Goal: Information Seeking & Learning: Learn about a topic

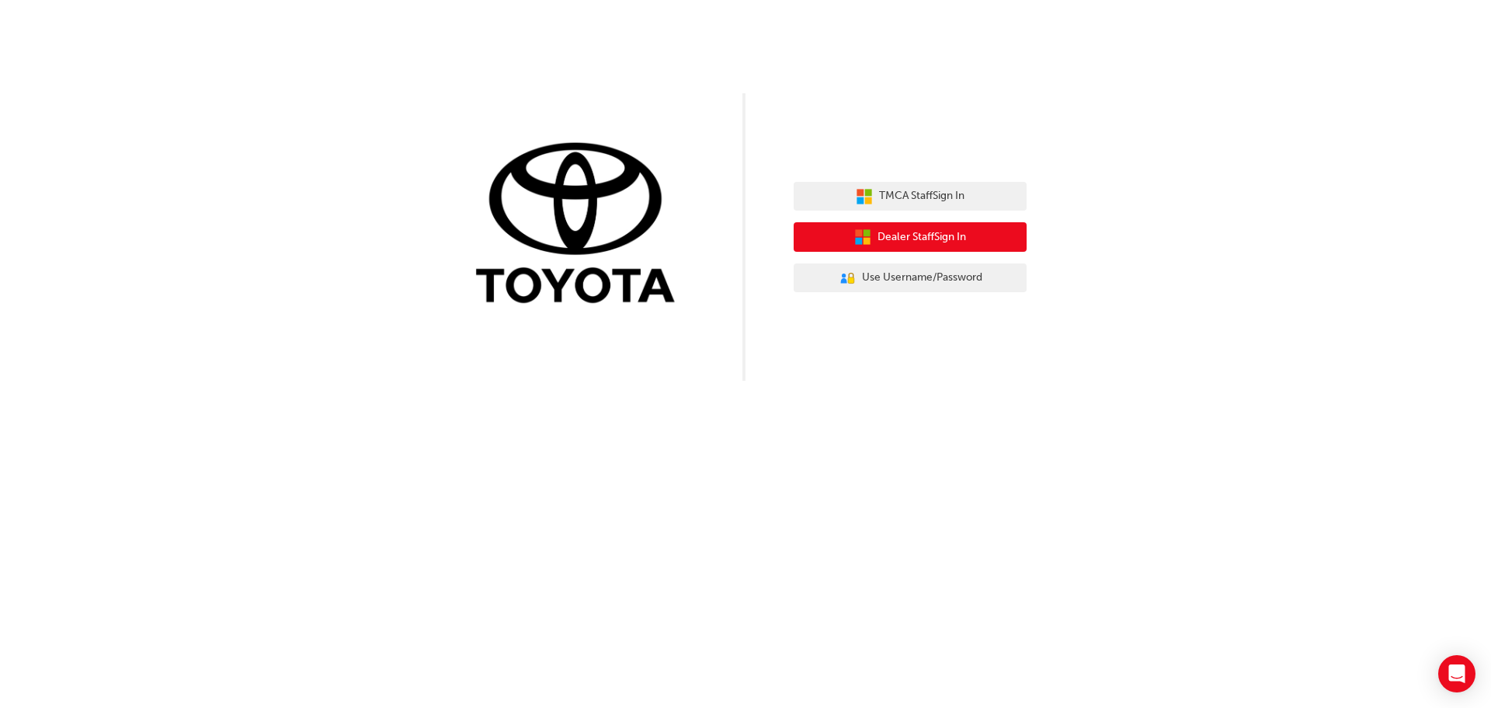
click at [969, 249] on button "Dealer Staff Sign In" at bounding box center [910, 237] width 233 height 30
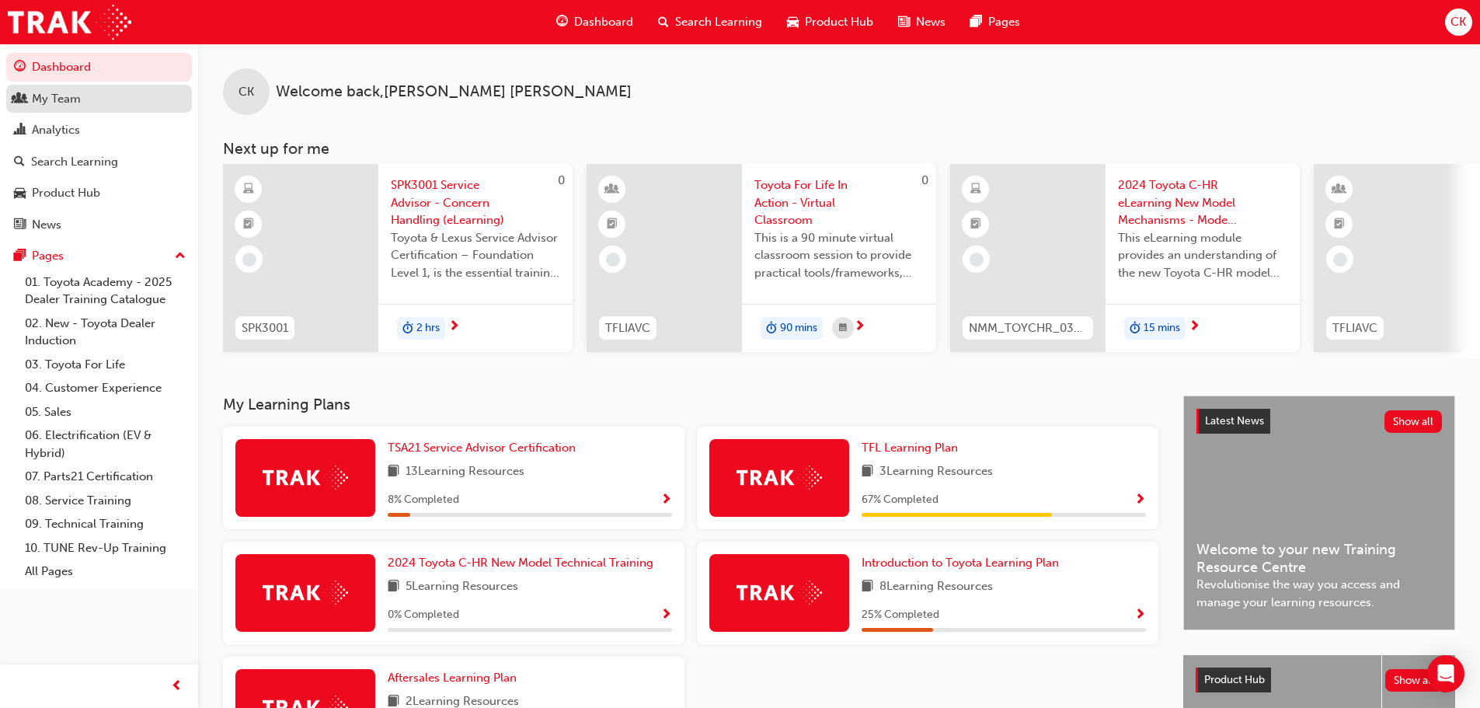
click at [40, 97] on div "My Team" at bounding box center [56, 99] width 49 height 18
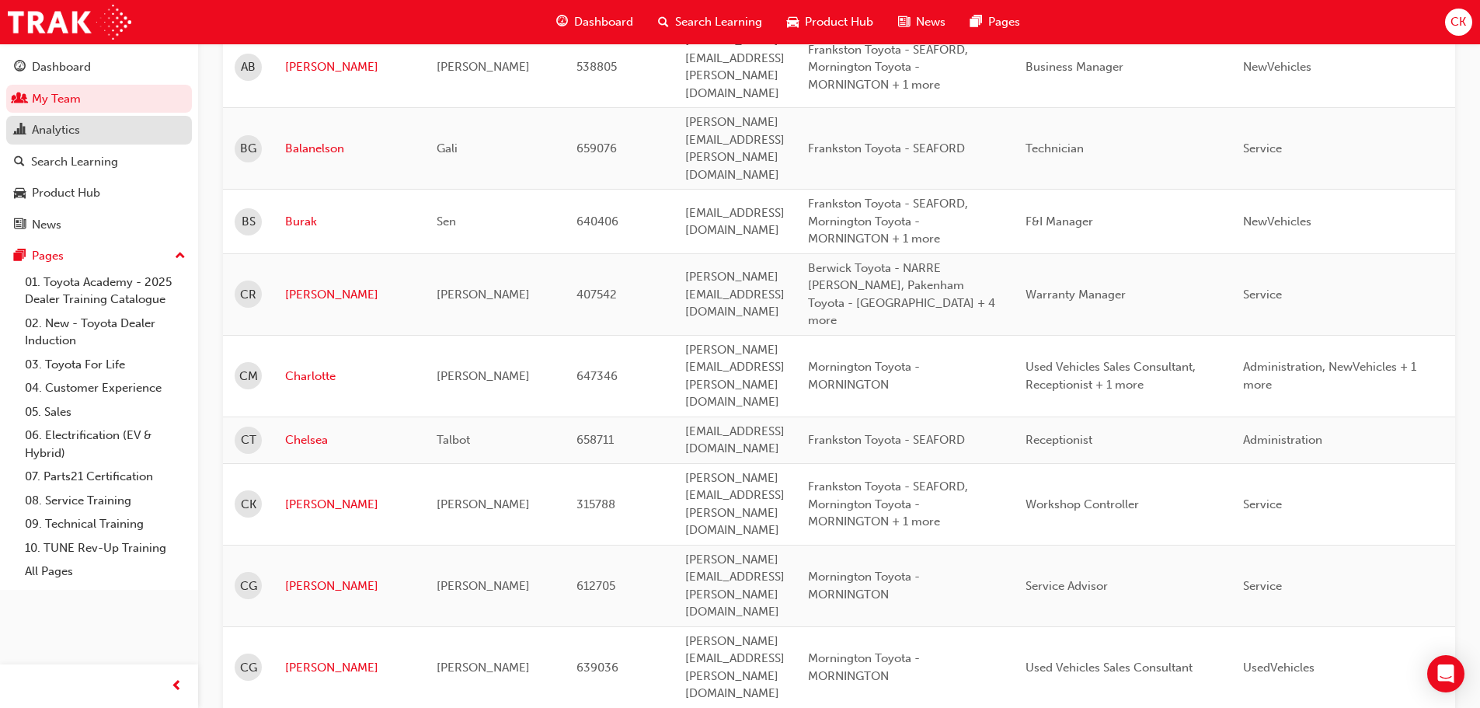
scroll to position [777, 0]
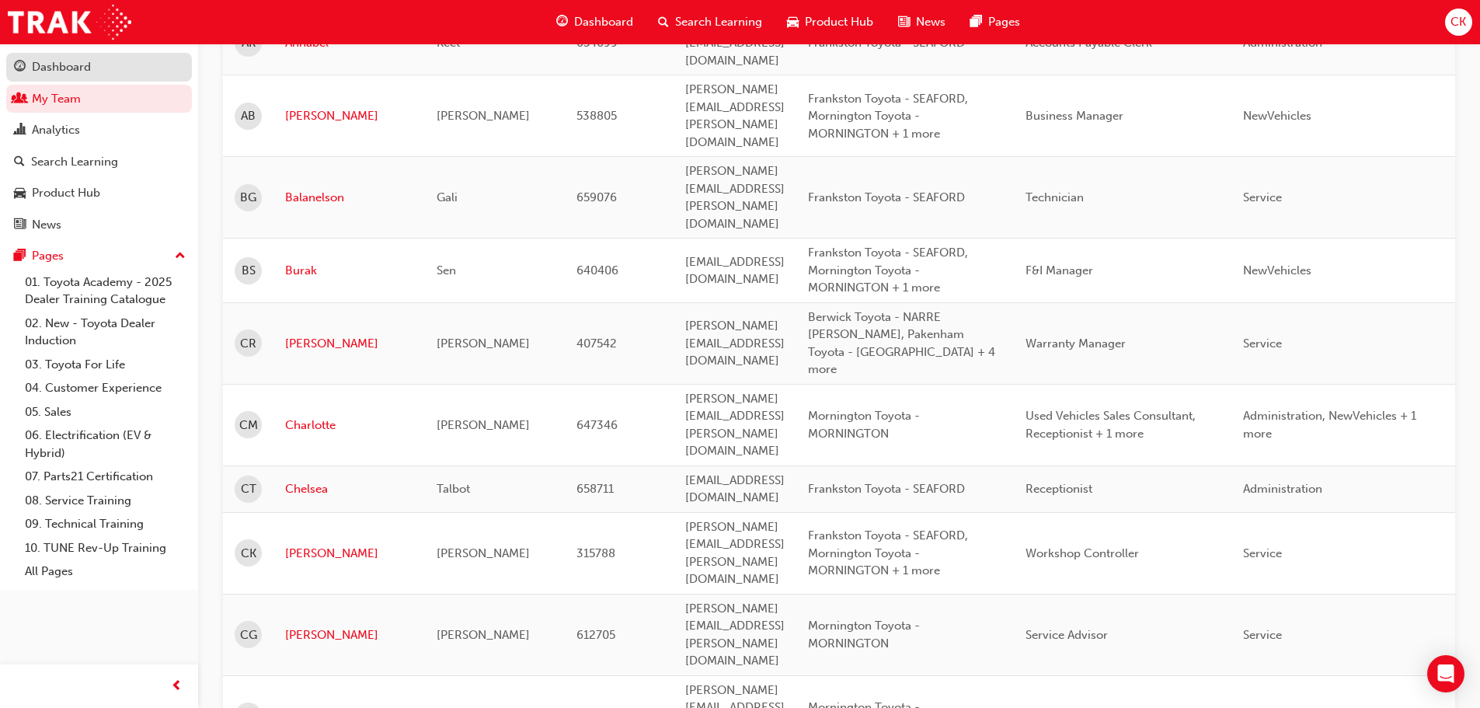
click at [54, 74] on div "Dashboard" at bounding box center [61, 67] width 59 height 18
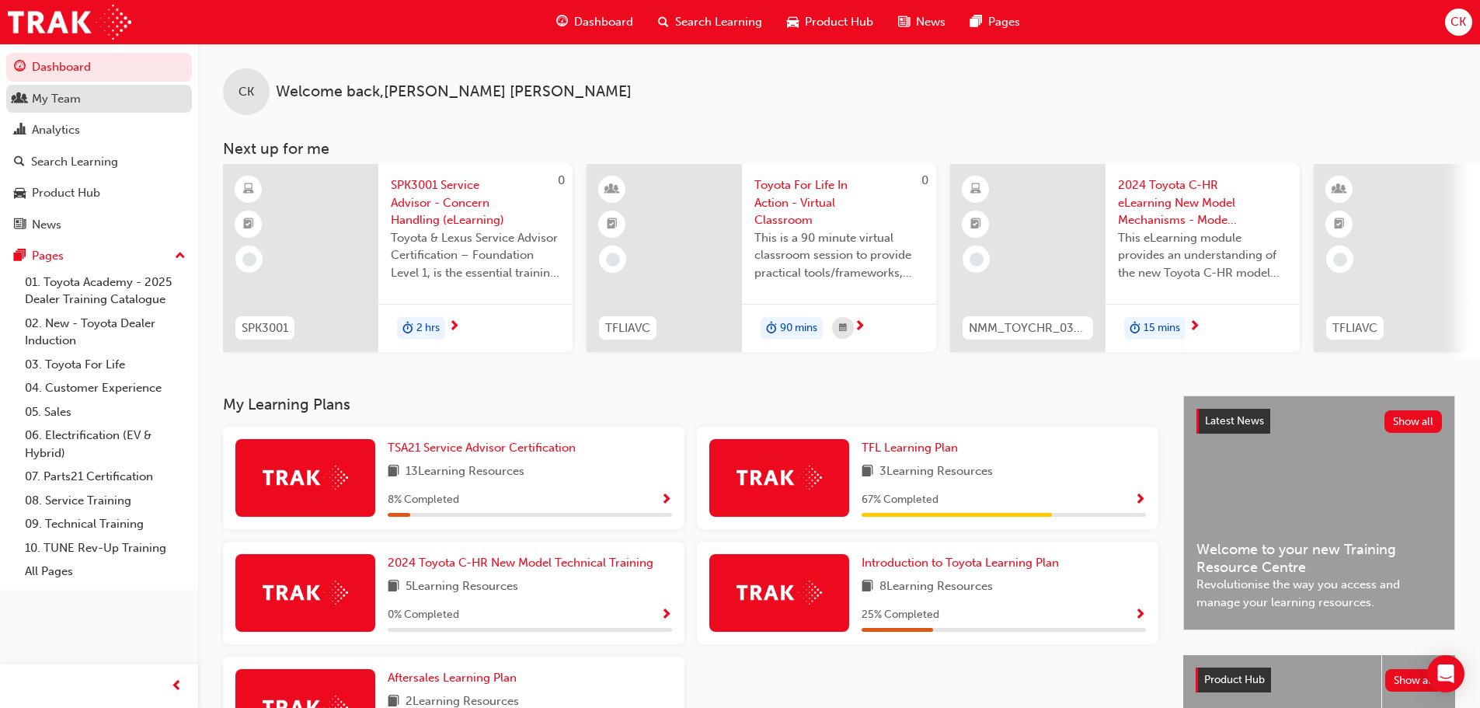
click at [47, 110] on link "My Team" at bounding box center [99, 99] width 186 height 29
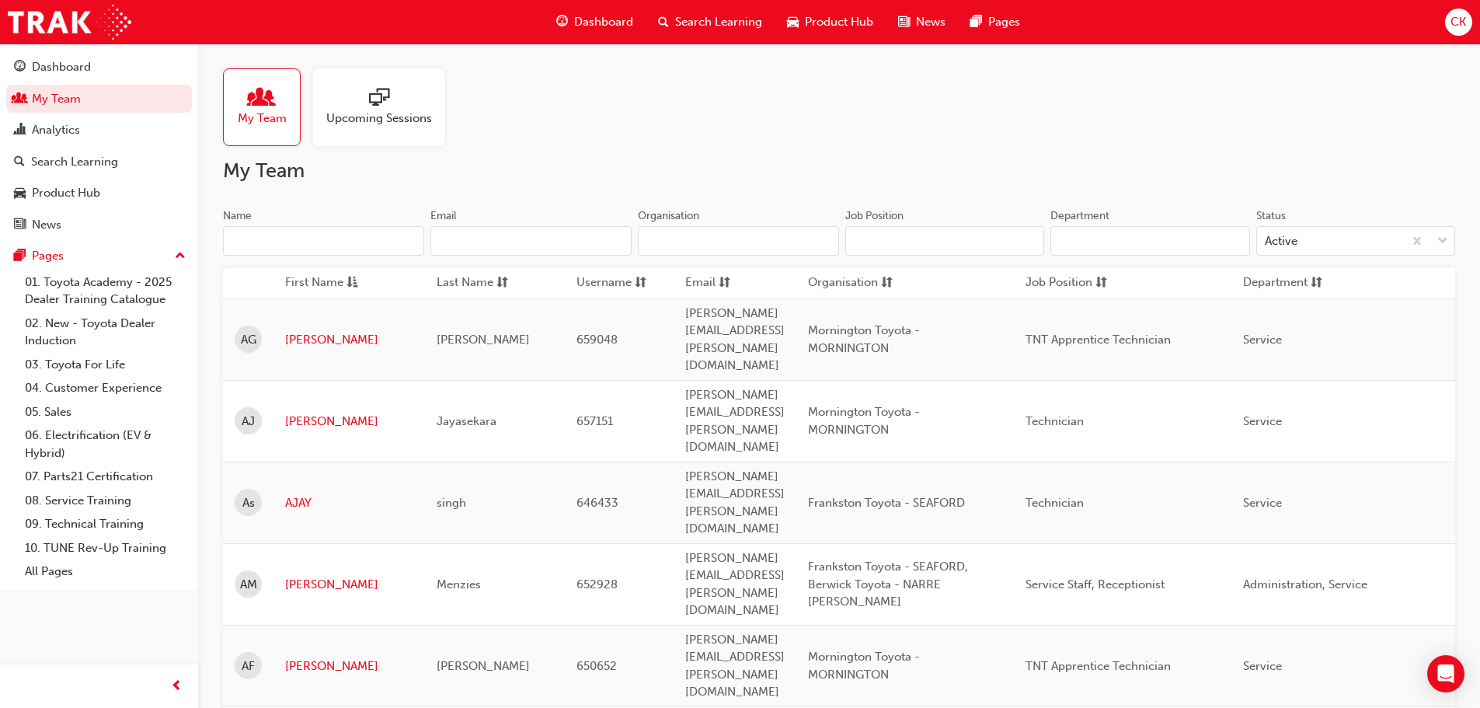
click at [1328, 285] on div "Department" at bounding box center [1285, 282] width 85 height 19
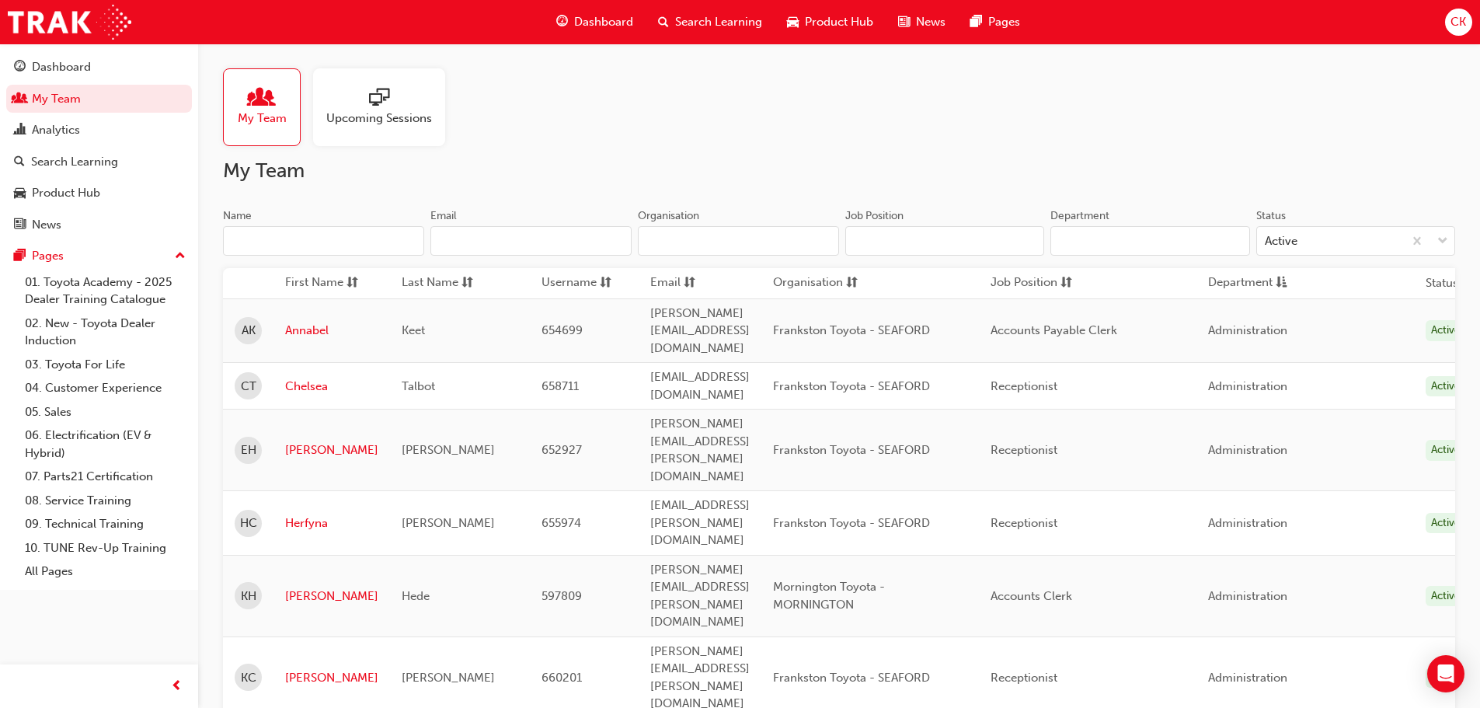
click at [1272, 285] on span "Department" at bounding box center [1240, 282] width 64 height 19
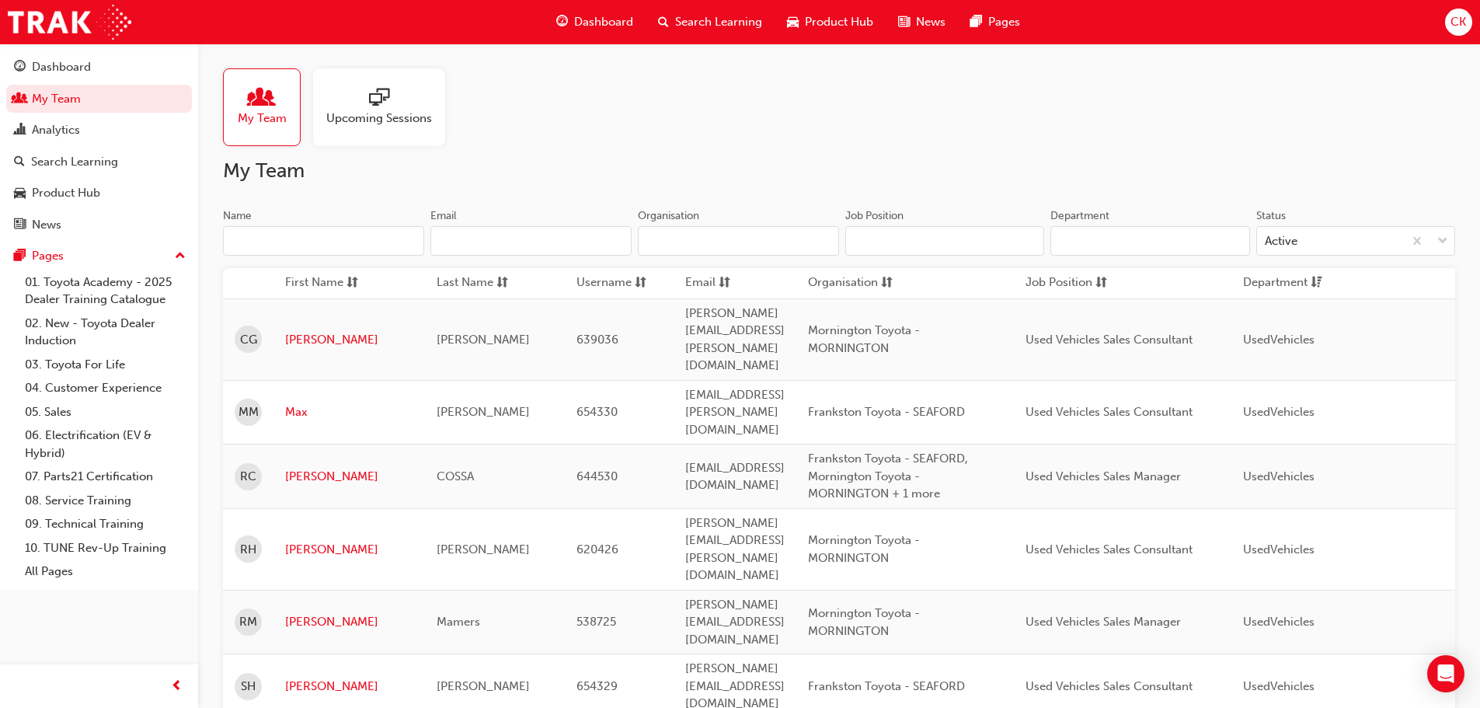
click at [1307, 285] on span "Department" at bounding box center [1275, 282] width 64 height 19
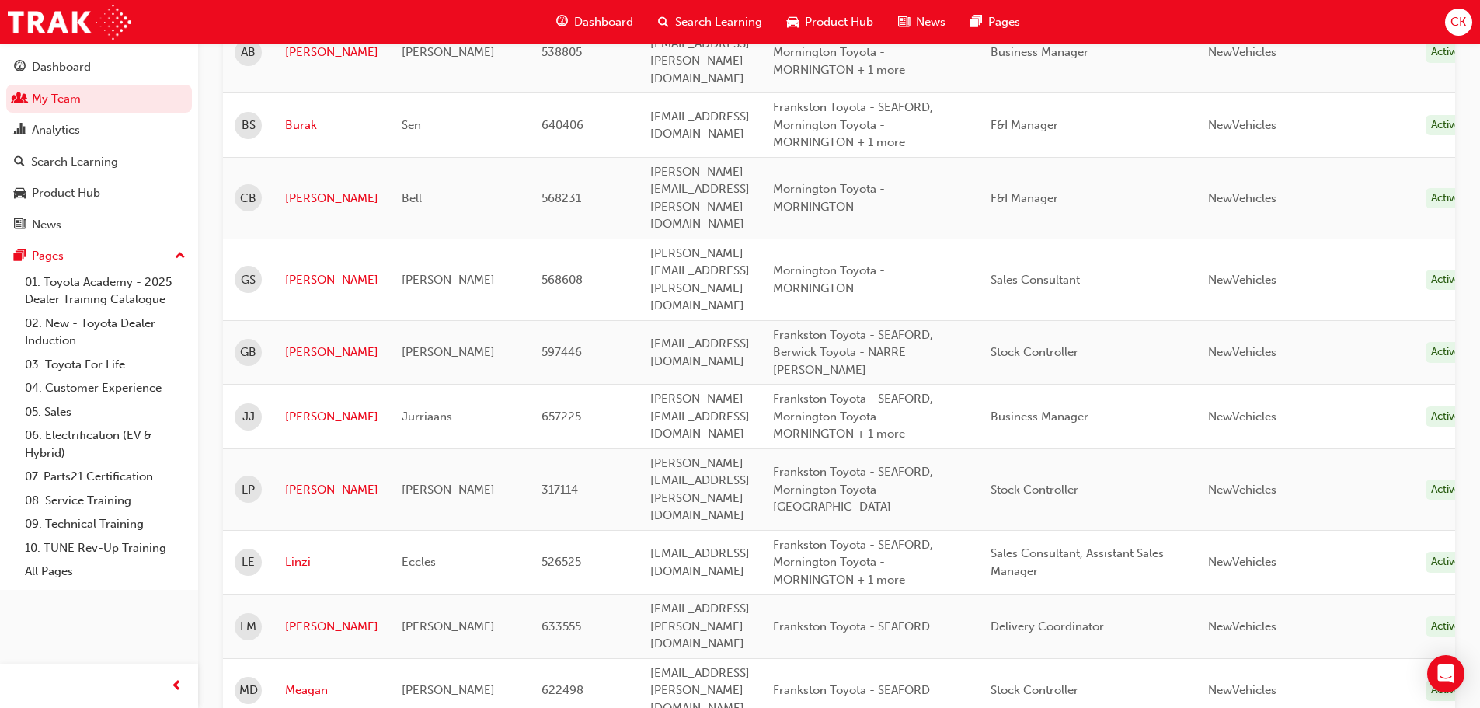
scroll to position [2201, 0]
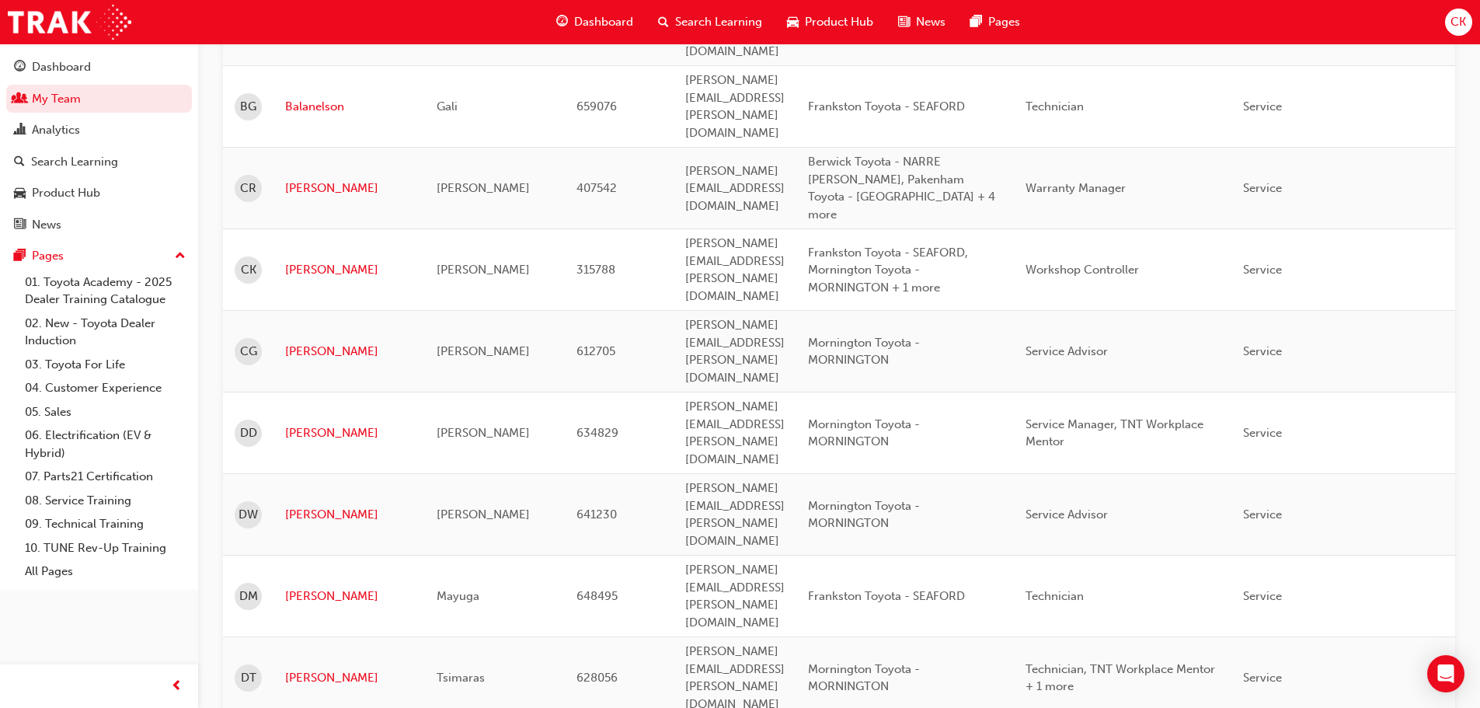
scroll to position [751, 0]
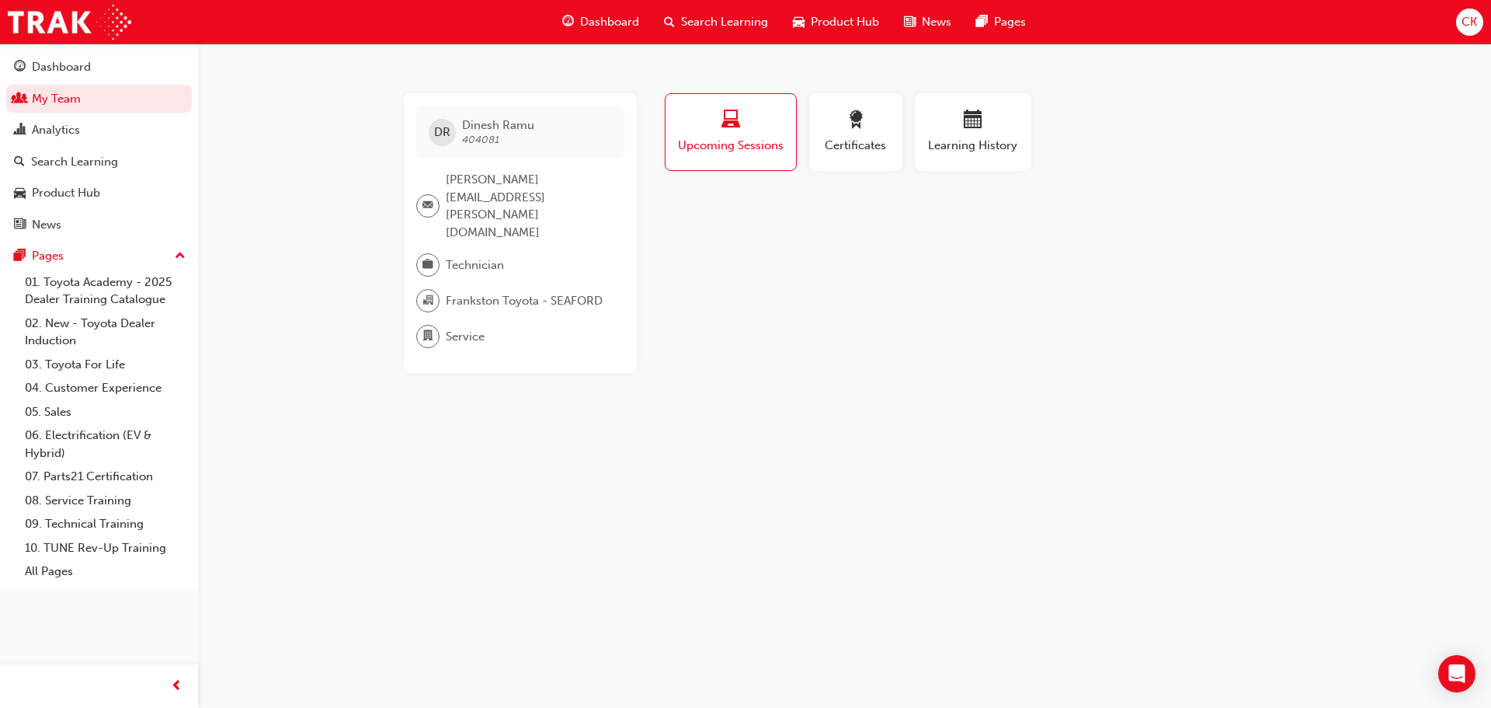
click at [719, 158] on button "Upcoming Sessions" at bounding box center [731, 132] width 132 height 78
click at [966, 158] on button "Learning History" at bounding box center [973, 132] width 117 height 78
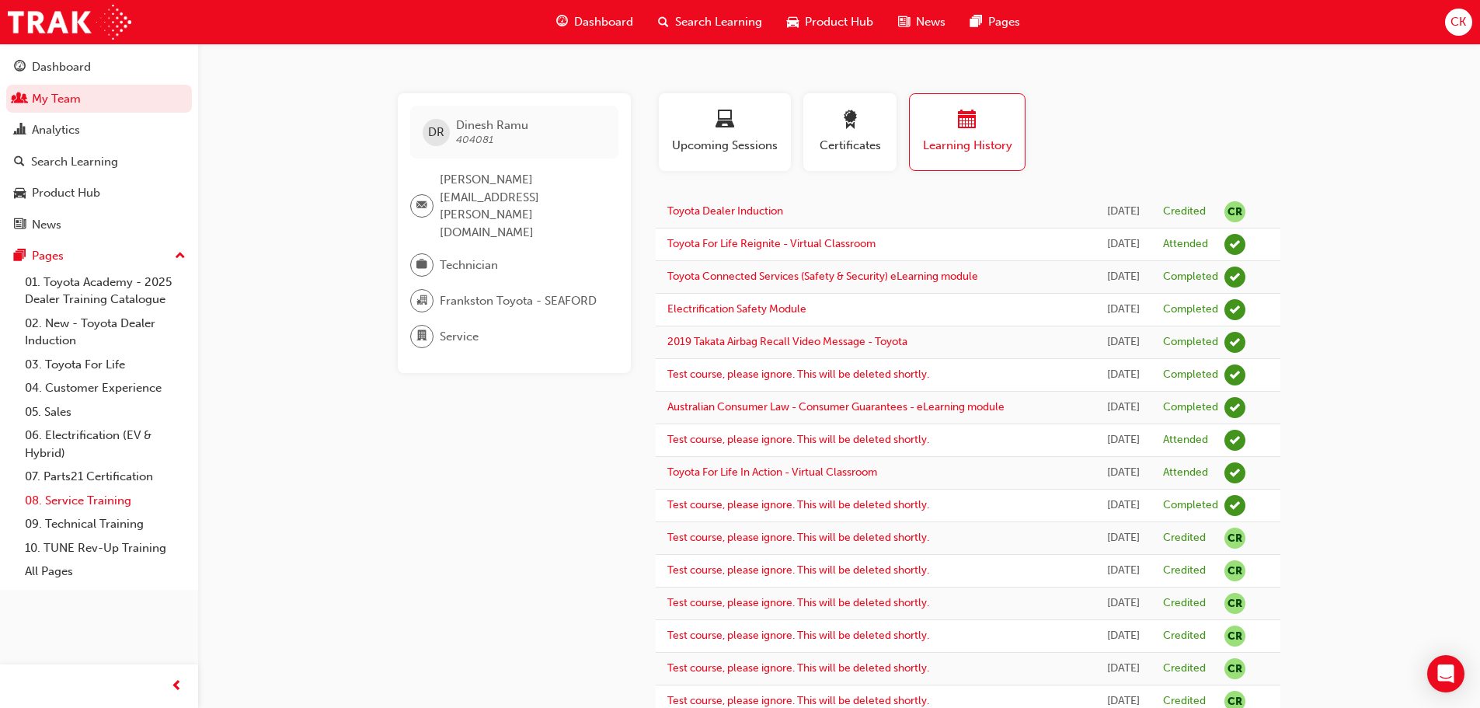
click at [112, 498] on link "08. Service Training" at bounding box center [105, 501] width 173 height 24
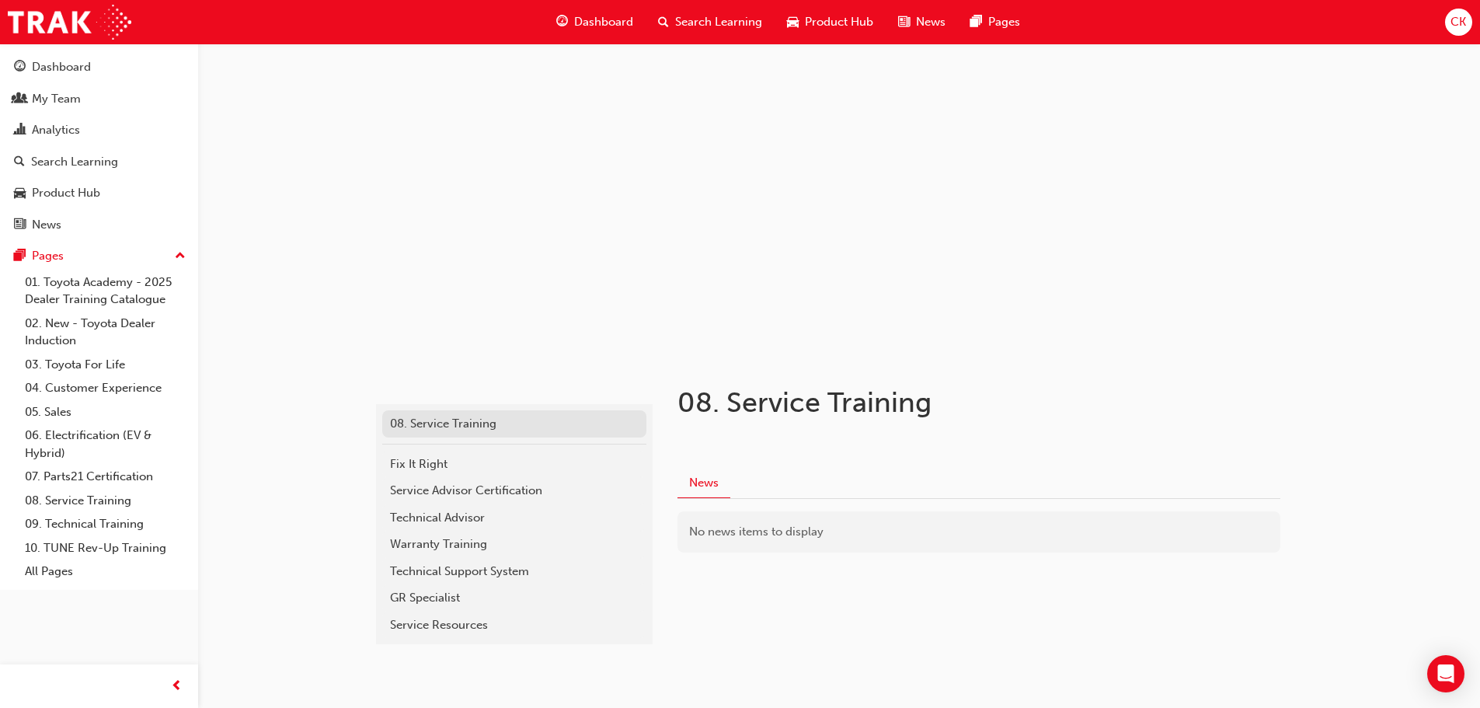
click at [452, 432] on div "08. Service Training" at bounding box center [514, 424] width 249 height 18
click at [708, 23] on span "Search Learning" at bounding box center [718, 22] width 87 height 18
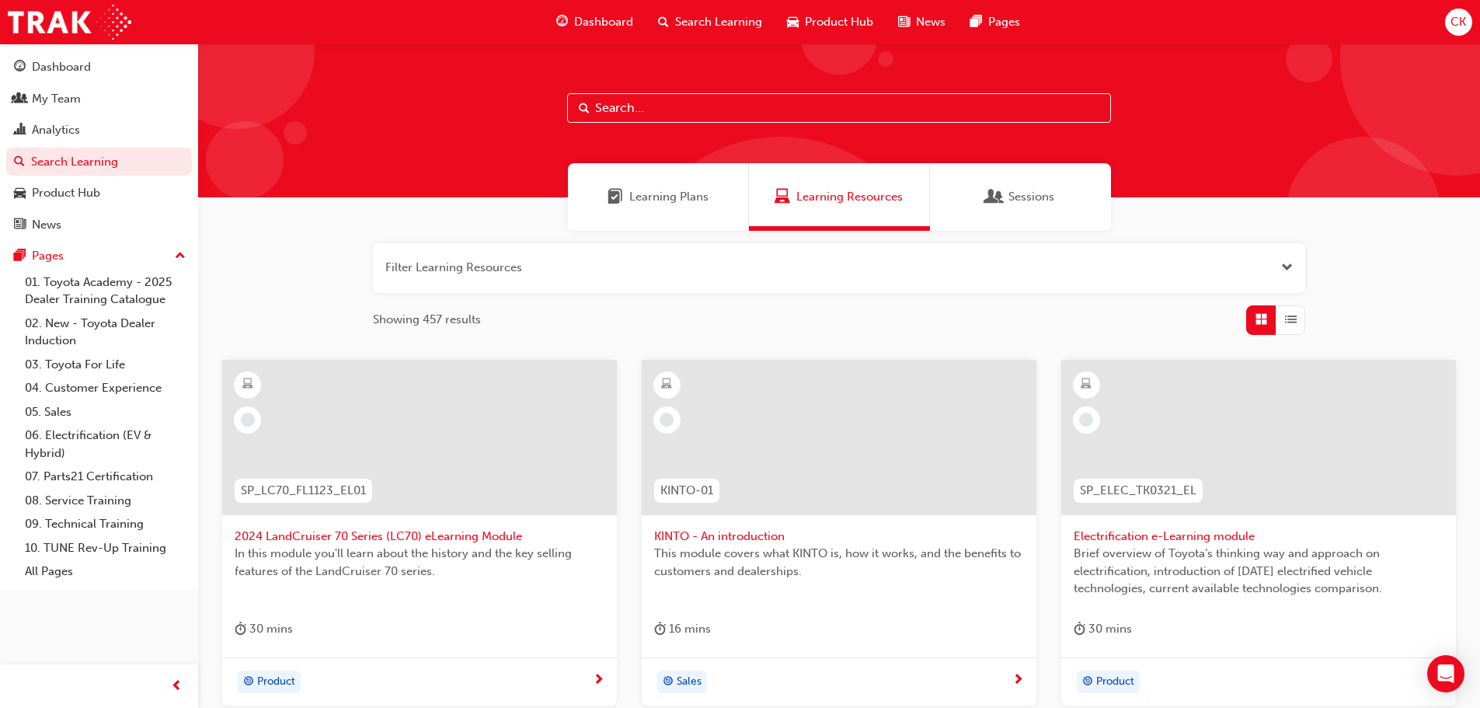
click at [662, 193] on span "Learning Plans" at bounding box center [668, 197] width 79 height 18
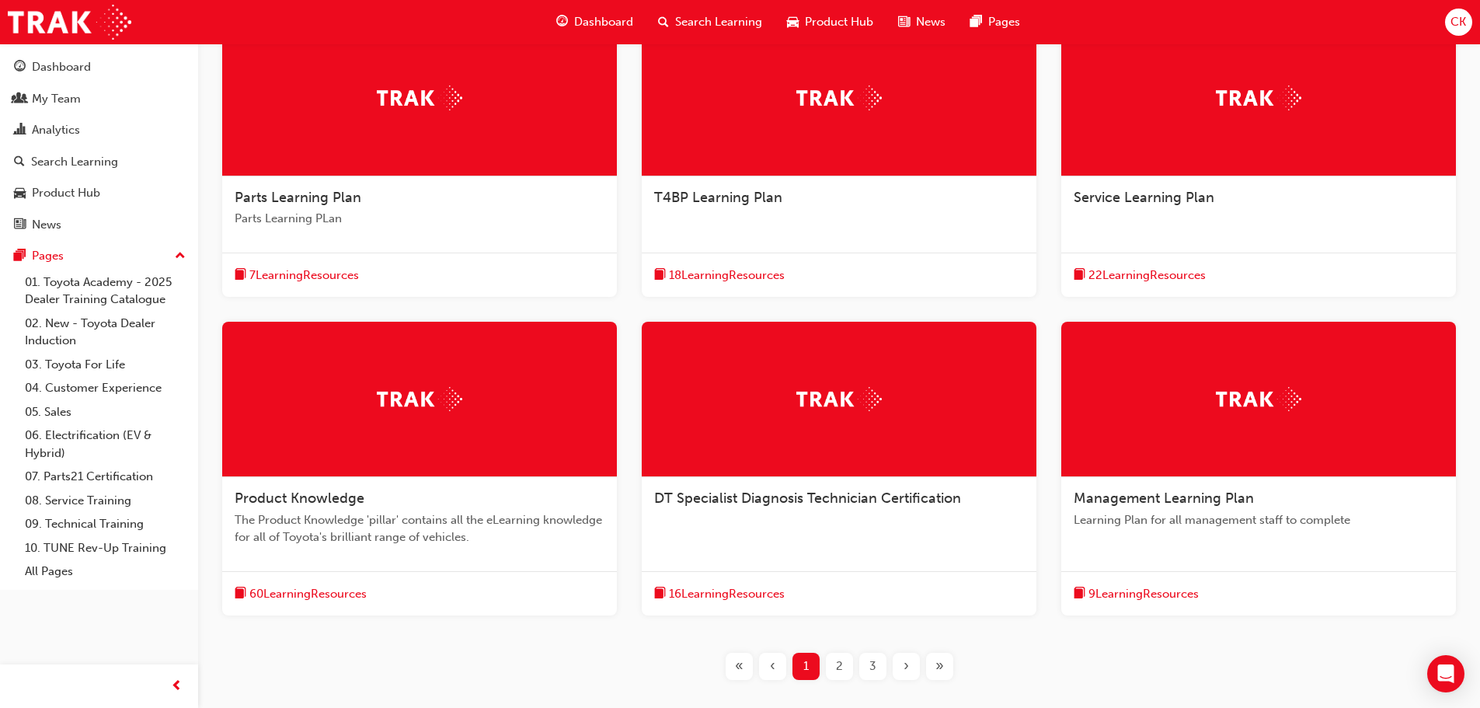
scroll to position [388, 0]
